Goal: Transaction & Acquisition: Purchase product/service

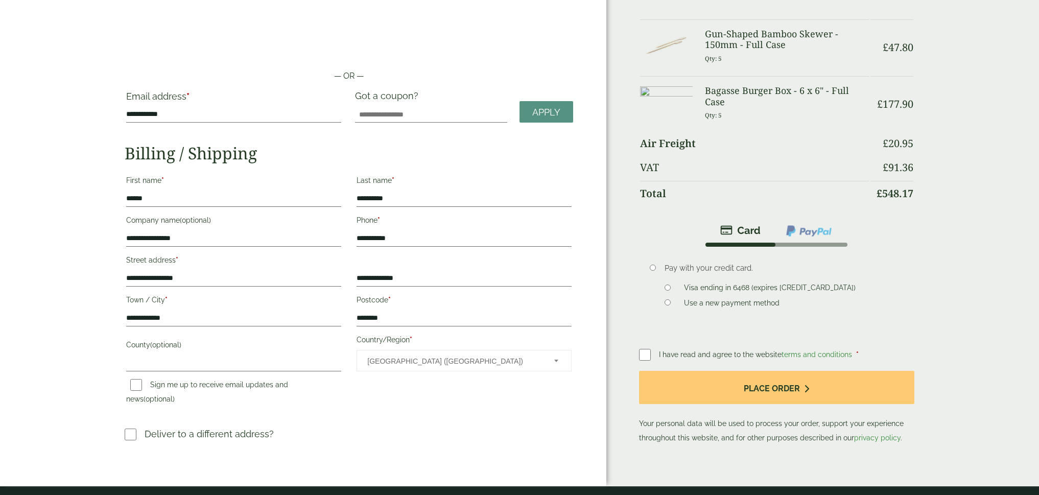
scroll to position [60, 0]
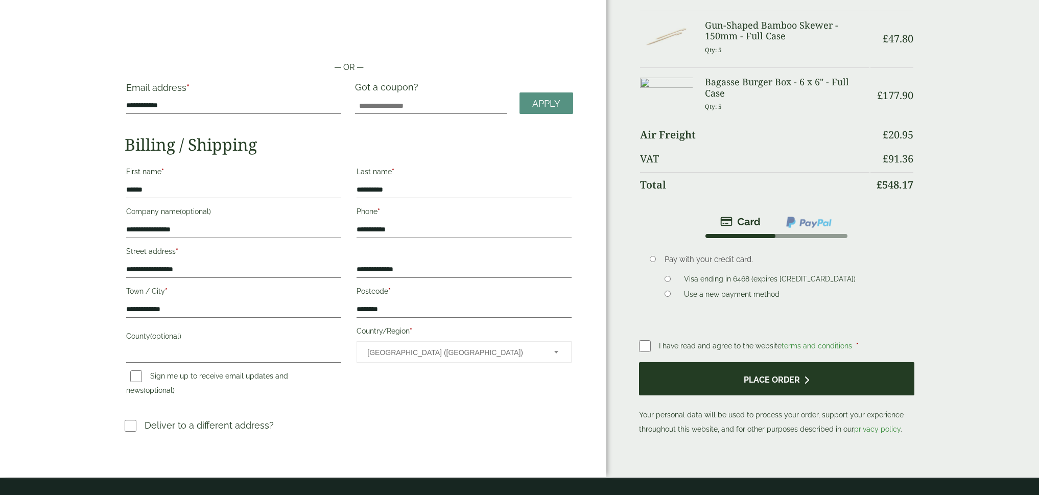
click at [750, 375] on button "Place order" at bounding box center [776, 378] width 275 height 33
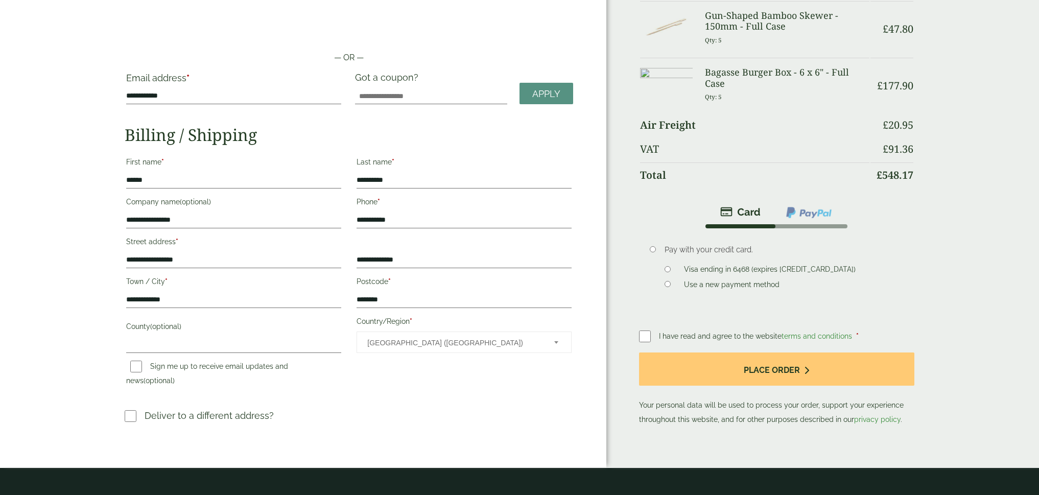
scroll to position [69, 0]
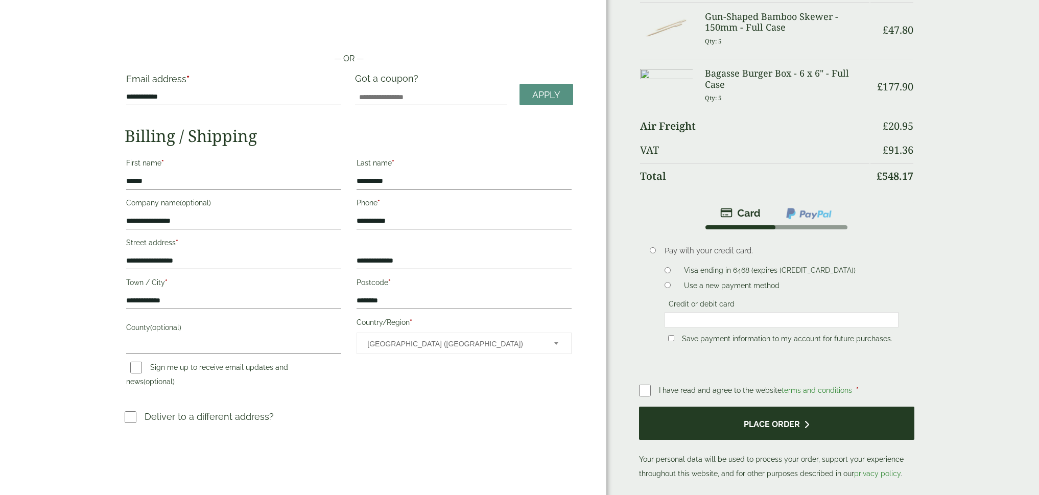
click at [795, 418] on button "Place order" at bounding box center [776, 423] width 275 height 33
